Goal: Find specific page/section

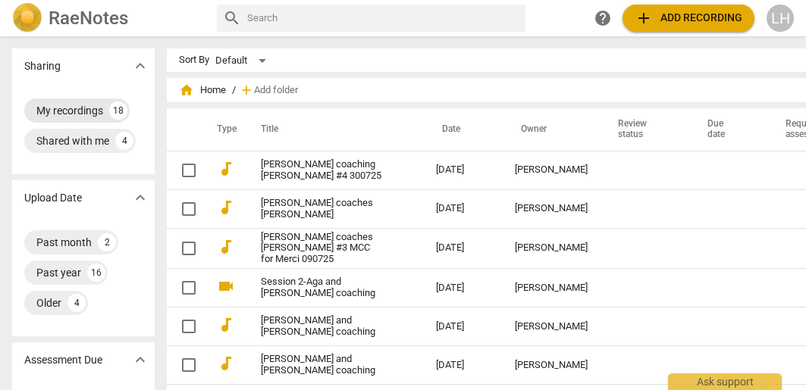
click at [78, 111] on div "My recordings" at bounding box center [69, 110] width 67 height 15
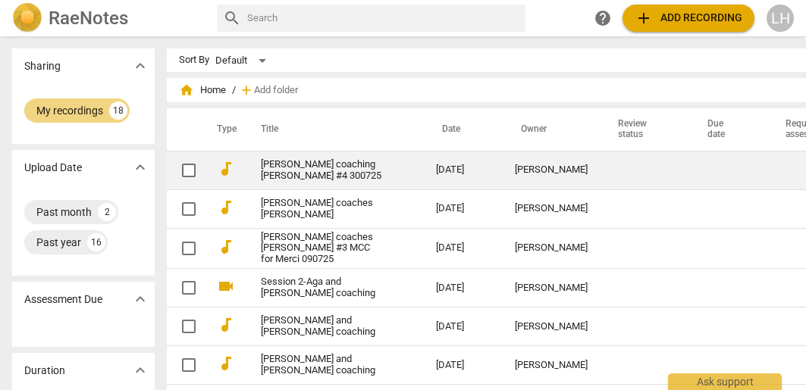
click at [447, 174] on td "[DATE]" at bounding box center [463, 170] width 79 height 39
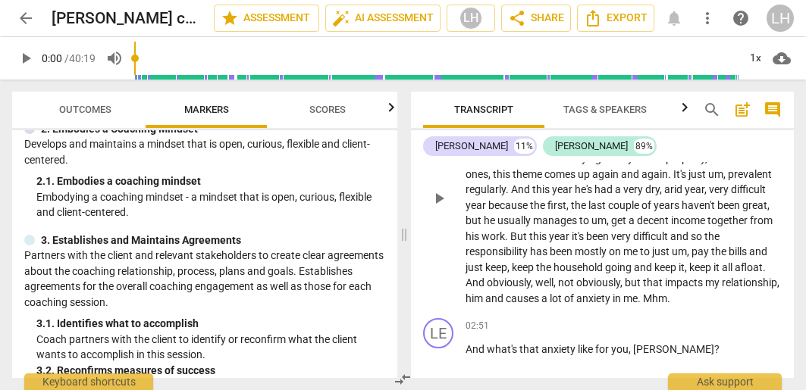
scroll to position [782, 0]
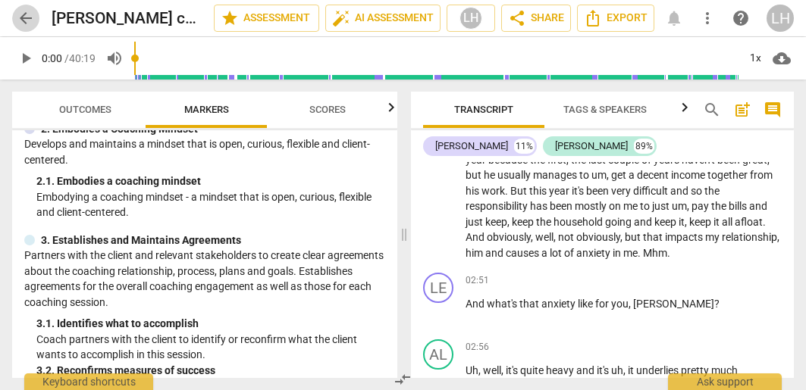
click at [21, 15] on span "arrow_back" at bounding box center [26, 18] width 18 height 18
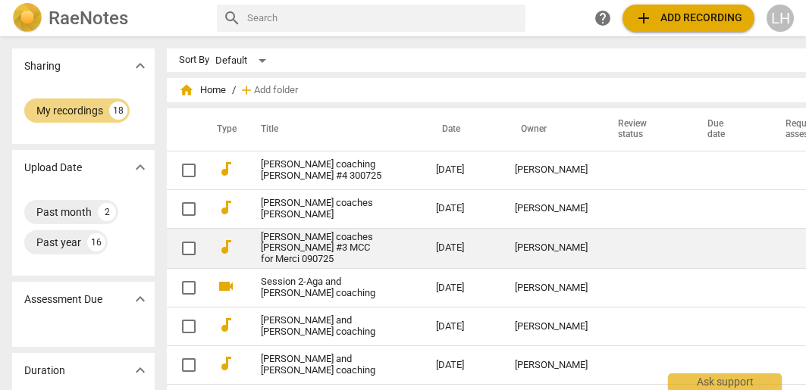
click at [312, 243] on link "[PERSON_NAME] coaches [PERSON_NAME] #3 MCC for Merci 090725" at bounding box center [321, 249] width 121 height 34
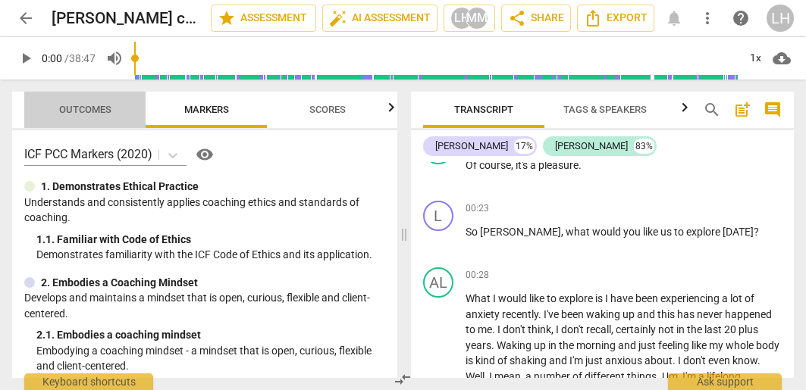
click at [70, 108] on span "Outcomes" at bounding box center [85, 109] width 52 height 11
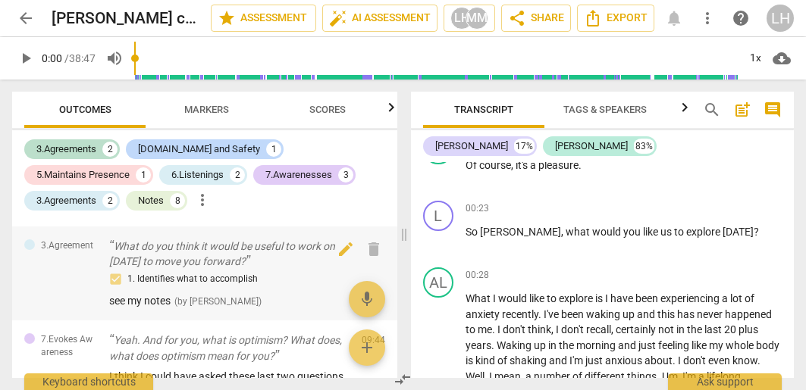
scroll to position [819, 0]
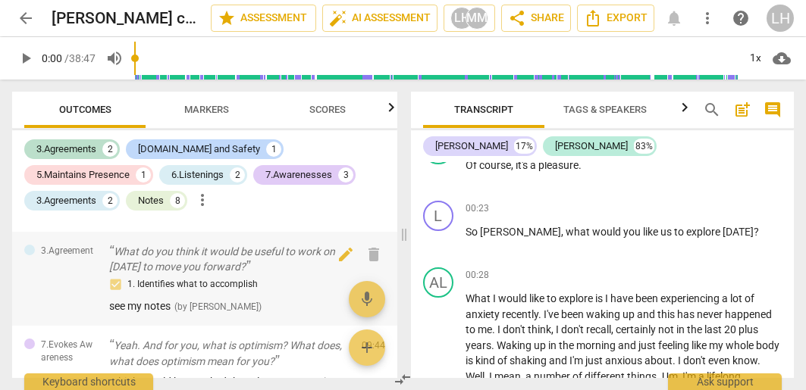
click at [144, 300] on span "see my notes" at bounding box center [139, 306] width 61 height 12
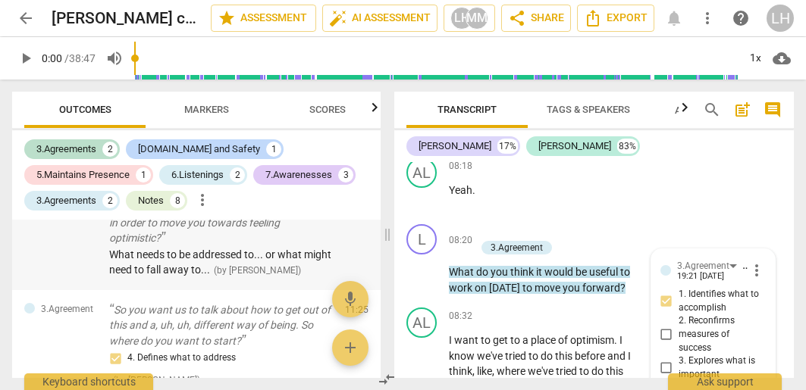
scroll to position [1141, 0]
click at [274, 250] on span "What needs to be addressed to... or what might need to fall away to..." at bounding box center [220, 264] width 222 height 28
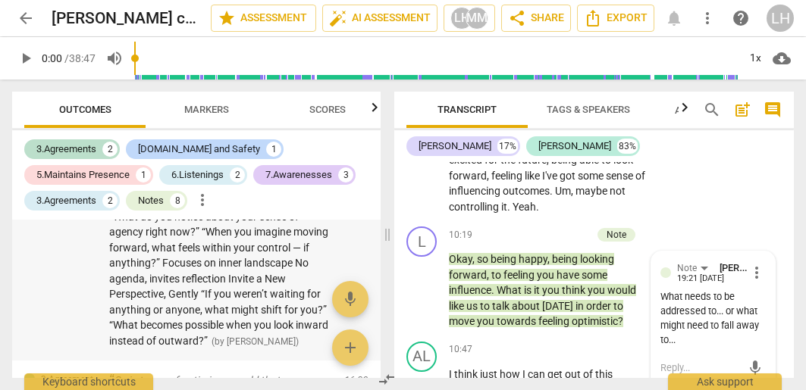
scroll to position [2330, 0]
